Goal: Task Accomplishment & Management: Complete application form

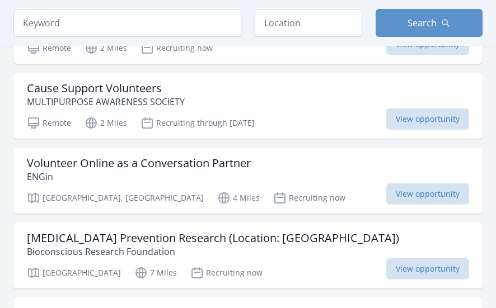
scroll to position [301, 0]
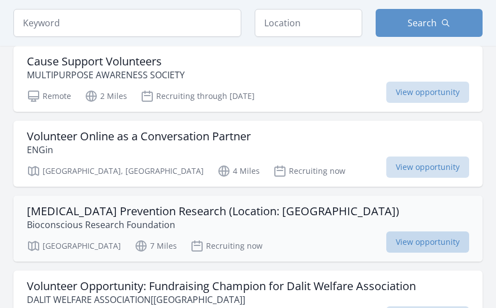
click at [396, 232] on span "View opportunity" at bounding box center [427, 242] width 83 height 21
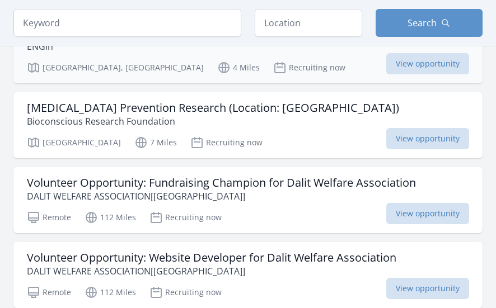
scroll to position [407, 0]
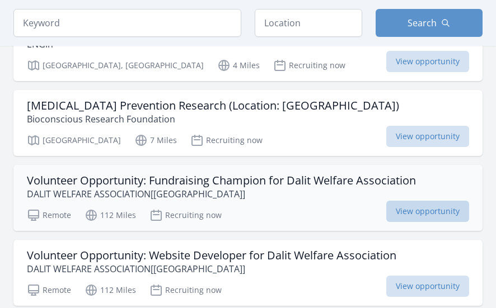
click at [402, 201] on span "View opportunity" at bounding box center [427, 211] width 83 height 21
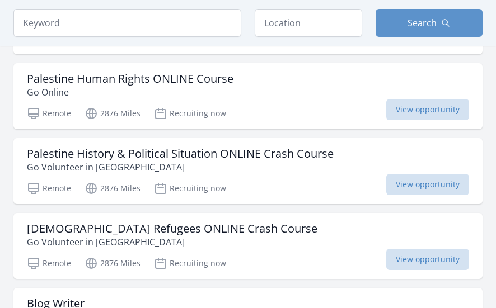
drag, startPoint x: 464, startPoint y: 231, endPoint x: 466, endPoint y: 221, distance: 10.2
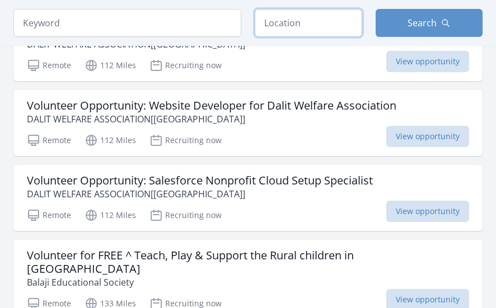
click at [362, 34] on input "text" at bounding box center [308, 23] width 107 height 28
type input "India"
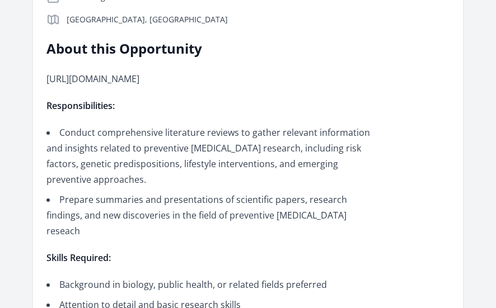
scroll to position [330, 0]
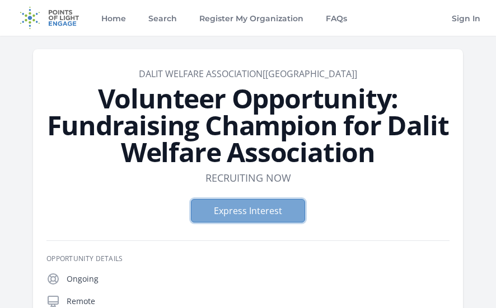
click at [212, 214] on button "Express Interest" at bounding box center [248, 211] width 114 height 24
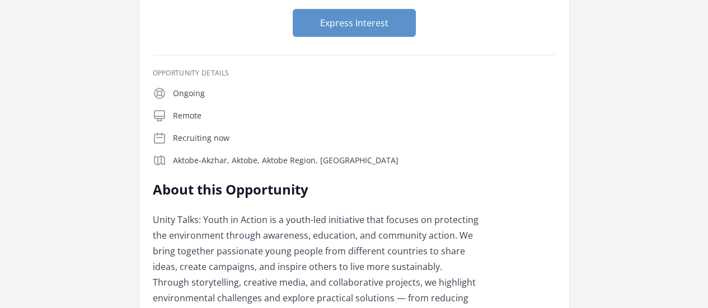
scroll to position [181, 0]
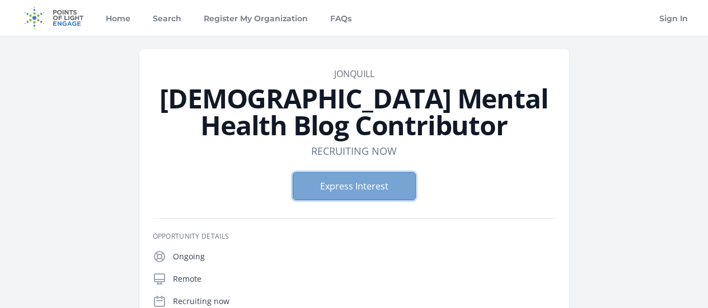
click at [325, 172] on button "Express Interest" at bounding box center [354, 186] width 123 height 28
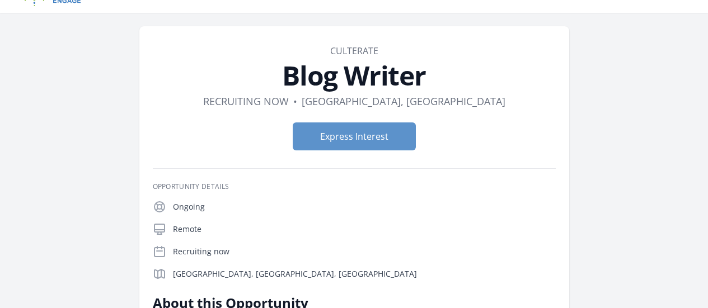
scroll to position [18, 0]
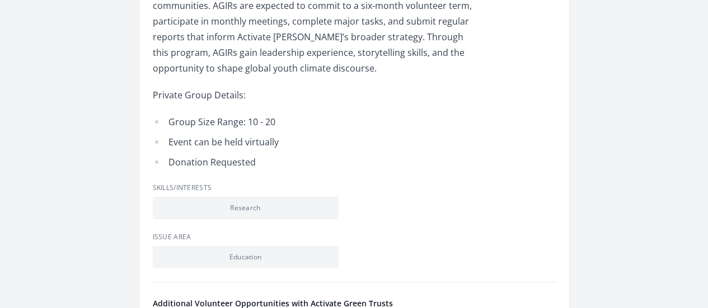
scroll to position [489, 0]
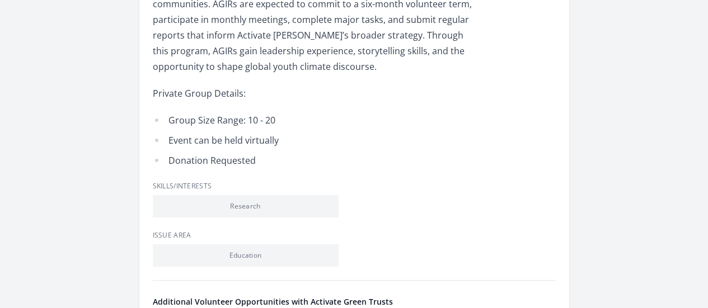
click at [0, 0] on div "Blog Writers 3118 mi" at bounding box center [0, 0] width 0 height 0
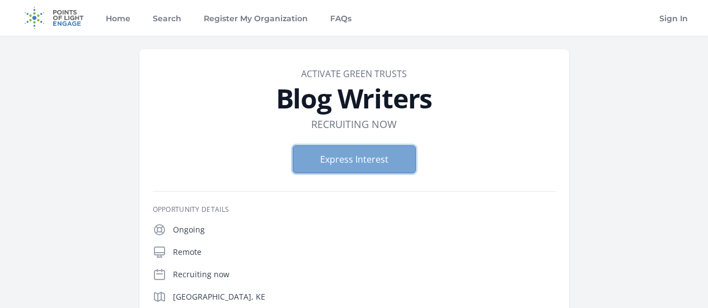
click at [355, 158] on button "Express Interest" at bounding box center [354, 160] width 123 height 28
